Goal: Task Accomplishment & Management: Manage account settings

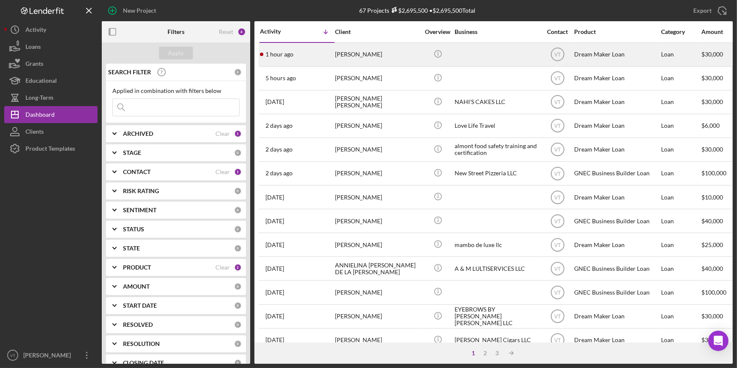
click at [307, 56] on div "1 hour ago [PERSON_NAME]" at bounding box center [297, 54] width 74 height 22
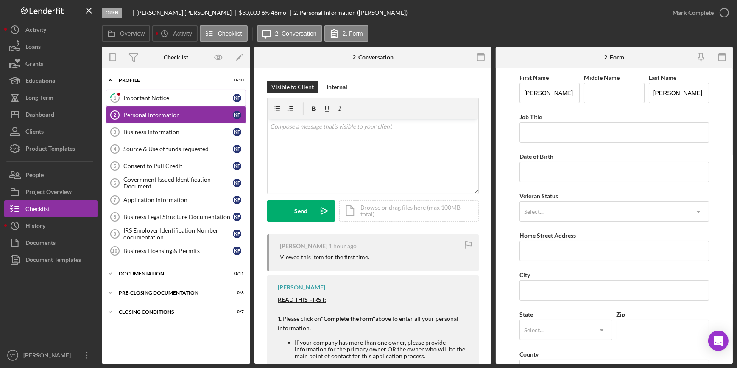
click at [176, 93] on link "1 Important Notice K F" at bounding box center [176, 97] width 140 height 17
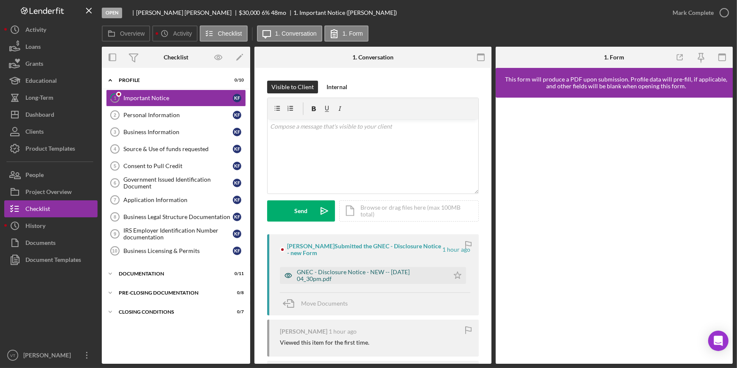
click at [394, 270] on div "GNEC - Disclosure Notice - NEW -- [DATE] 04_30pm.pdf" at bounding box center [371, 275] width 148 height 14
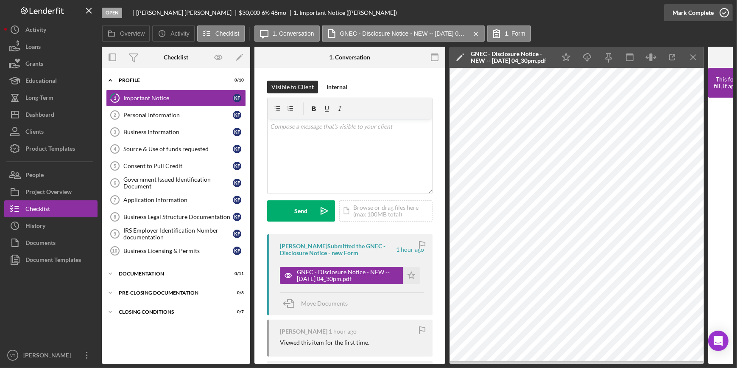
click at [678, 11] on div "Mark Complete" at bounding box center [693, 12] width 41 height 17
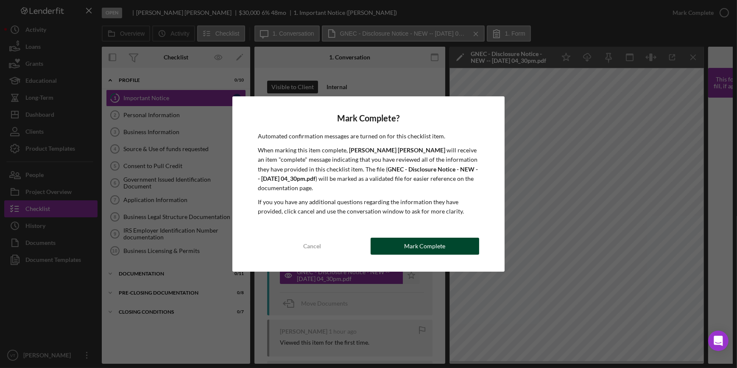
click at [385, 248] on button "Mark Complete" at bounding box center [425, 245] width 109 height 17
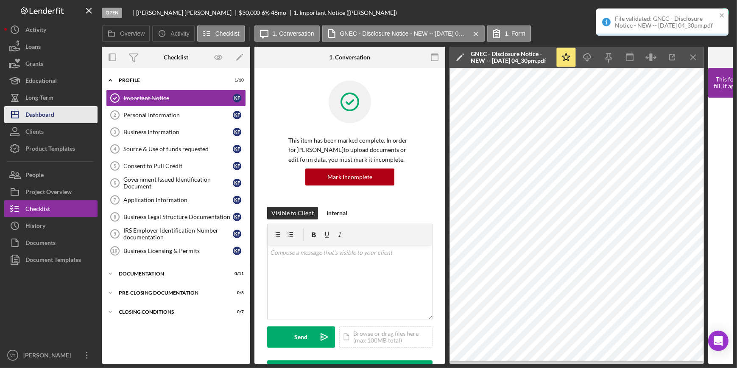
click at [75, 115] on button "Icon/Dashboard Dashboard" at bounding box center [50, 114] width 93 height 17
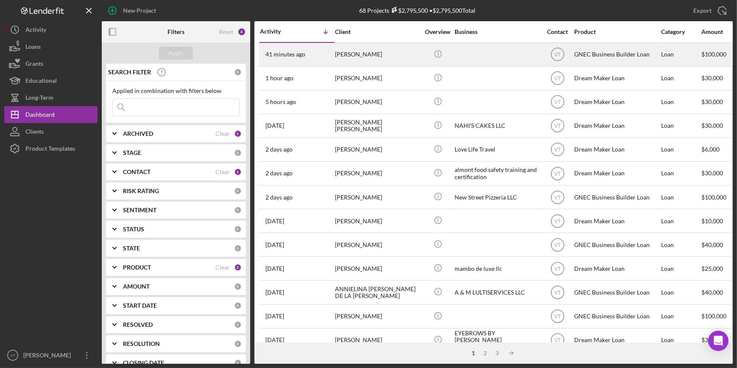
click at [385, 55] on div "[PERSON_NAME]" at bounding box center [377, 54] width 85 height 22
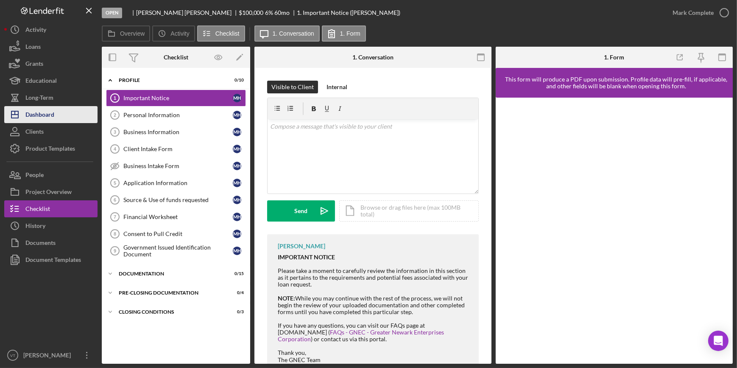
click at [62, 114] on button "Icon/Dashboard Dashboard" at bounding box center [50, 114] width 93 height 17
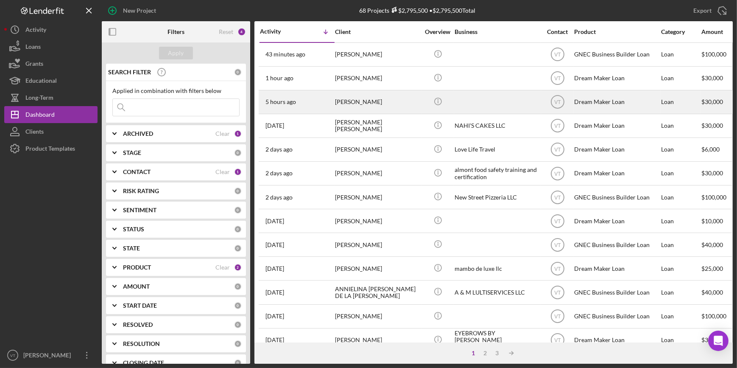
click at [317, 106] on div "5 hours ago [PERSON_NAME]" at bounding box center [297, 102] width 74 height 22
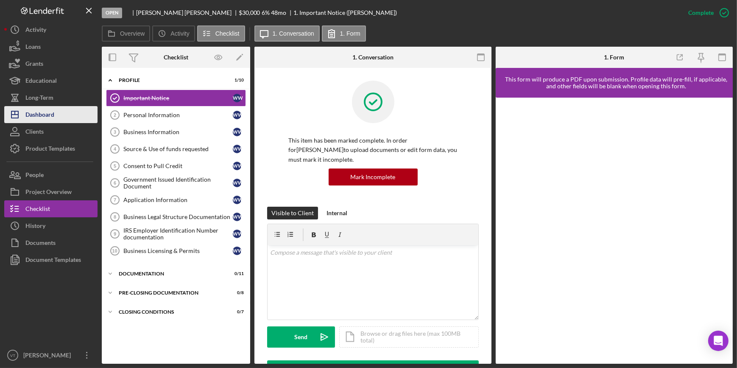
click at [61, 110] on button "Icon/Dashboard Dashboard" at bounding box center [50, 114] width 93 height 17
